Goal: Task Accomplishment & Management: Use online tool/utility

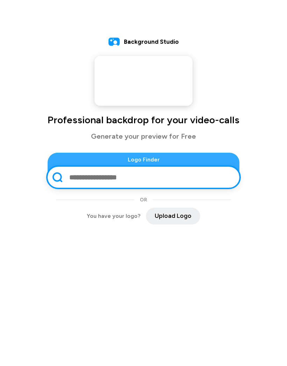
click at [133, 180] on input "text" at bounding box center [151, 177] width 164 height 18
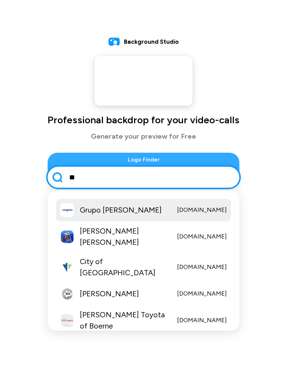
type input "*"
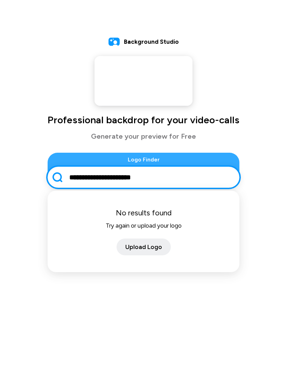
click at [144, 245] on span "Upload Logo" at bounding box center [143, 247] width 37 height 9
click at [194, 227] on div "No results found Try again or upload your logo Upload Logo" at bounding box center [143, 231] width 175 height 65
click at [191, 173] on input "**********" at bounding box center [151, 177] width 164 height 18
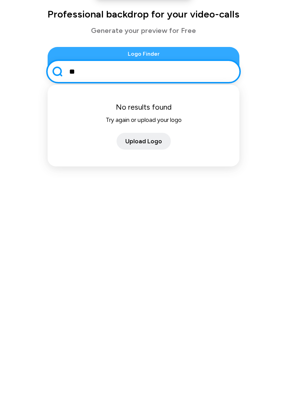
type input "*"
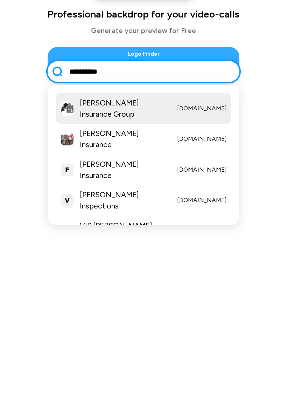
click at [126, 234] on span "[PERSON_NAME] Insurance" at bounding box center [126, 245] width 92 height 22
type input "**********"
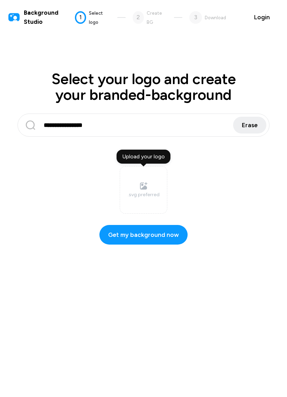
click at [92, 19] on span "Select logo" at bounding box center [96, 18] width 14 height 14
click at [154, 156] on div "Upload your logo" at bounding box center [144, 156] width 54 height 14
click at [0, 0] on input "Upload your logo .svg preferred" at bounding box center [0, 0] width 0 height 0
click at [156, 159] on div "Upload your logo" at bounding box center [144, 156] width 54 height 14
click at [0, 0] on input "Upload your logo .svg preferred" at bounding box center [0, 0] width 0 height 0
